Goal: Download file/media

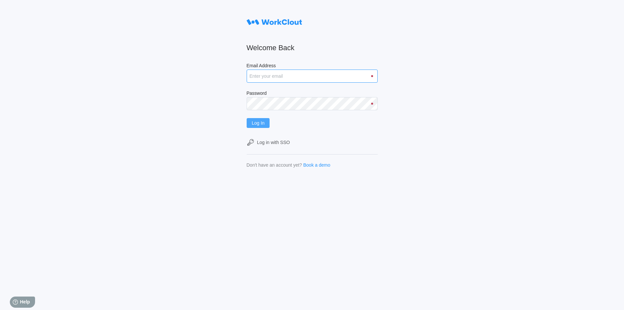
type input "[EMAIL_ADDRESS][DOMAIN_NAME]"
click at [253, 124] on button "Log In" at bounding box center [258, 123] width 23 height 10
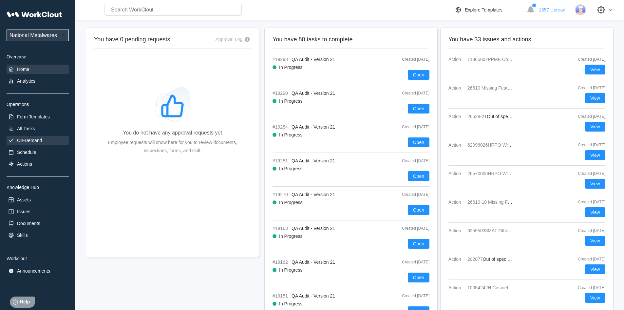
click at [28, 142] on div "On-Demand" at bounding box center [29, 140] width 25 height 5
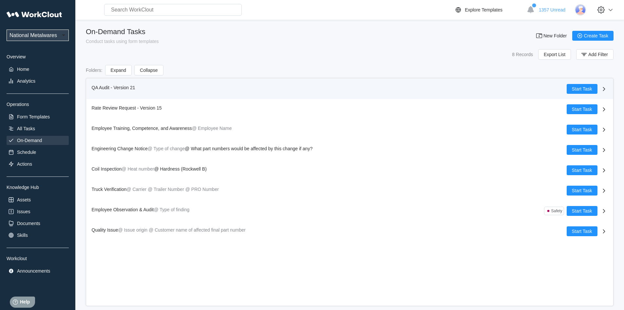
click at [96, 88] on span "QA Audit - Version 21" at bounding box center [114, 87] width 44 height 5
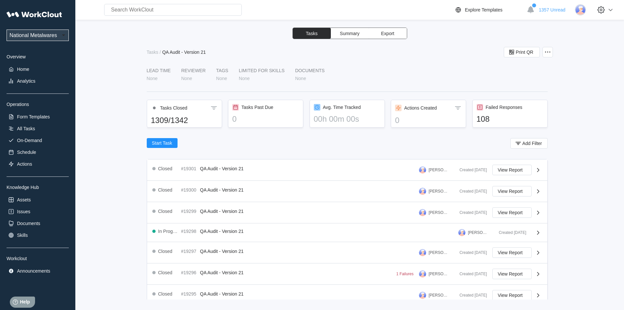
click at [386, 34] on span "Export" at bounding box center [387, 33] width 13 height 5
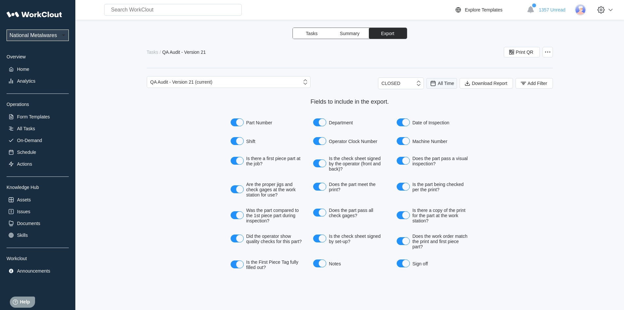
click at [449, 84] on span "All Time" at bounding box center [446, 83] width 16 height 5
click at [439, 104] on div "Last day" at bounding box center [442, 107] width 40 height 10
click at [518, 83] on button "Add Filter" at bounding box center [534, 83] width 37 height 10
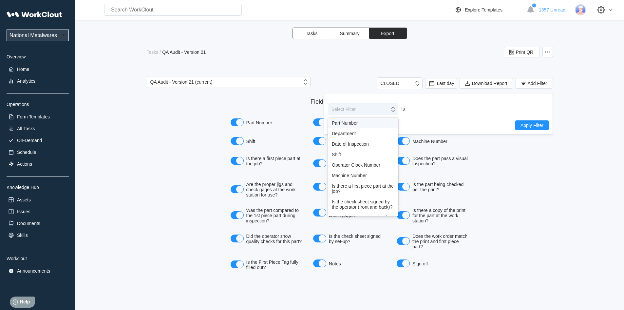
click at [392, 111] on icon at bounding box center [392, 108] width 7 height 7
drag, startPoint x: 343, startPoint y: 155, endPoint x: 454, endPoint y: 144, distance: 111.6
click at [364, 152] on div "Shift" at bounding box center [363, 154] width 63 height 5
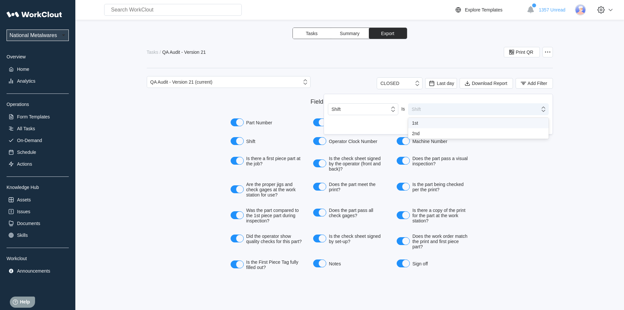
click at [545, 109] on icon at bounding box center [543, 108] width 7 height 7
click at [433, 121] on div "1st" at bounding box center [478, 122] width 133 height 5
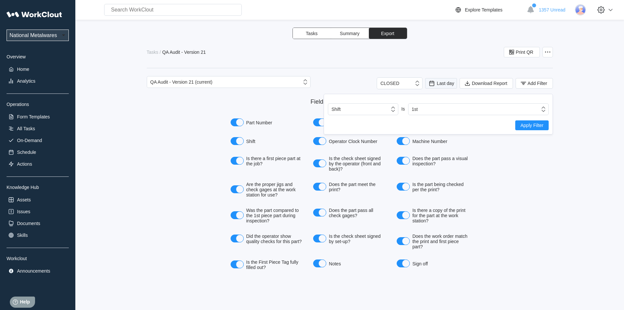
click at [448, 82] on span "Last day" at bounding box center [445, 83] width 17 height 5
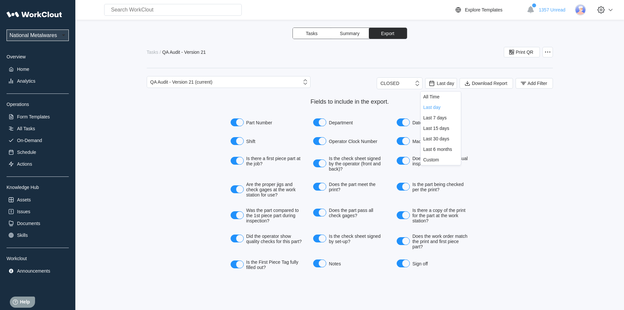
drag, startPoint x: 505, startPoint y: 116, endPoint x: 496, endPoint y: 89, distance: 27.7
click at [504, 116] on div "Fields to include in the export. Part Number Department Date of Inspection Shif…" at bounding box center [350, 185] width 406 height 174
click at [491, 82] on span "Download Report" at bounding box center [489, 83] width 35 height 5
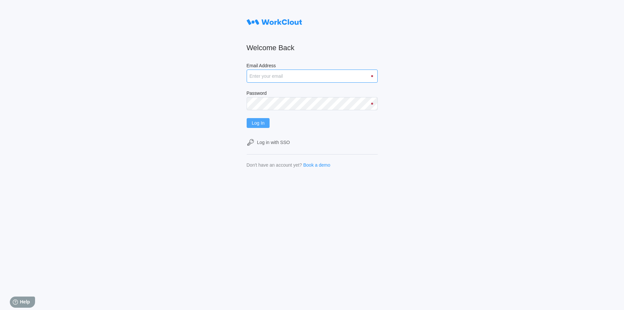
type input "rfetting@nationalmetalwares.com"
click at [262, 123] on span "Log In" at bounding box center [258, 123] width 13 height 5
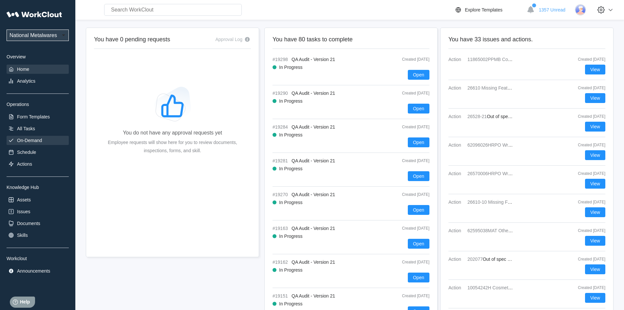
click at [38, 138] on div "On-Demand" at bounding box center [29, 140] width 25 height 5
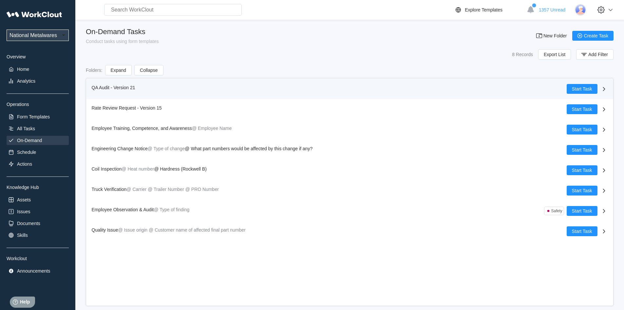
click at [105, 86] on span "QA Audit - Version 21" at bounding box center [114, 87] width 44 height 5
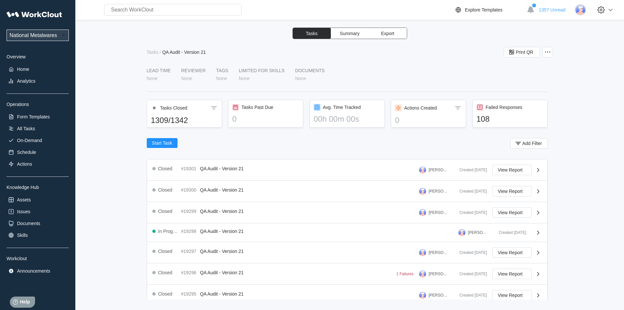
click at [393, 34] on span "Export" at bounding box center [387, 33] width 13 height 5
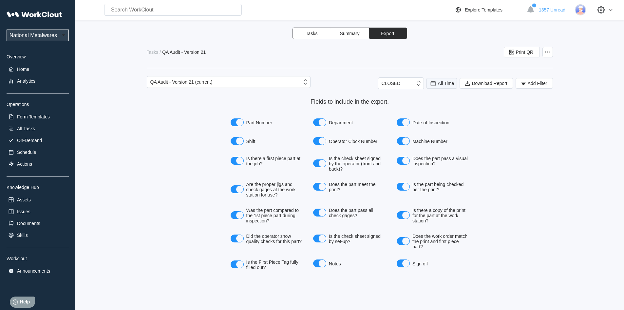
click at [447, 83] on span "All Time" at bounding box center [446, 83] width 16 height 5
click at [443, 107] on div "Last day" at bounding box center [441, 106] width 35 height 5
click at [527, 84] on icon "button" at bounding box center [523, 83] width 7 height 7
click at [393, 111] on icon at bounding box center [393, 108] width 4 height 5
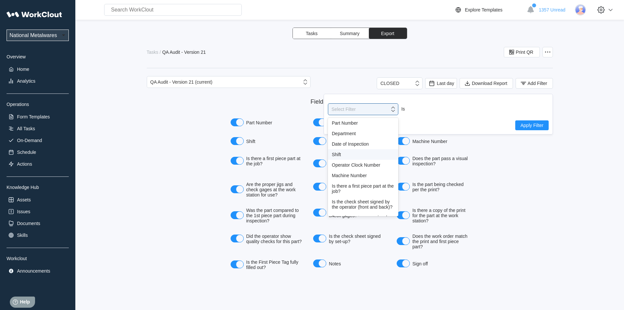
click at [342, 156] on div "Shift" at bounding box center [363, 154] width 63 height 5
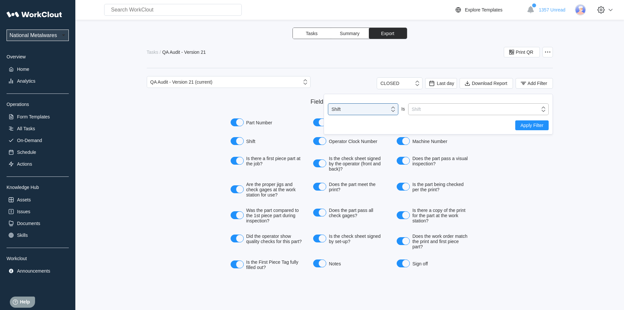
click at [542, 112] on icon at bounding box center [543, 108] width 7 height 7
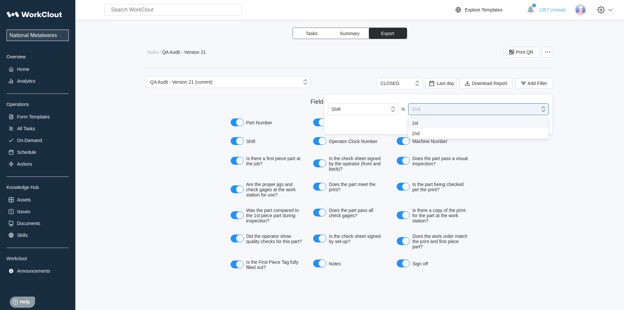
click at [415, 123] on div "1st" at bounding box center [478, 122] width 133 height 5
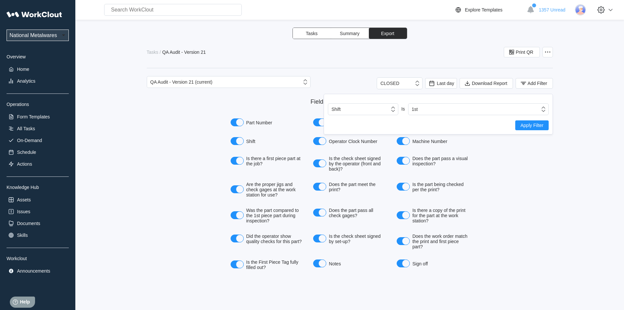
click at [526, 125] on span "Apply Filter" at bounding box center [532, 125] width 23 height 5
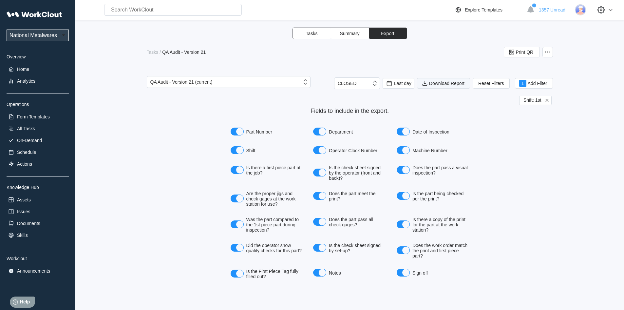
click at [456, 83] on span "Download Report" at bounding box center [446, 83] width 35 height 5
